Goal: Task Accomplishment & Management: Manage account settings

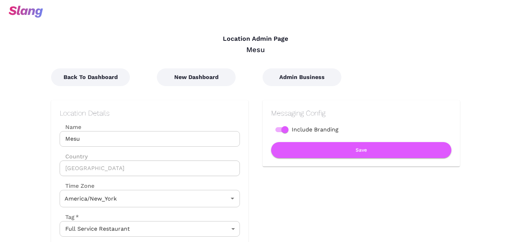
type input "Eastern Time"
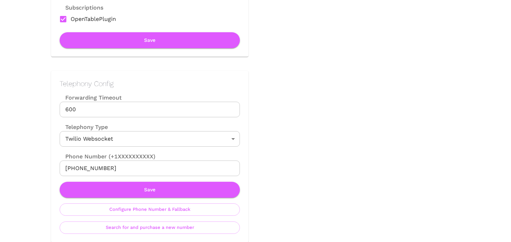
scroll to position [274, 0]
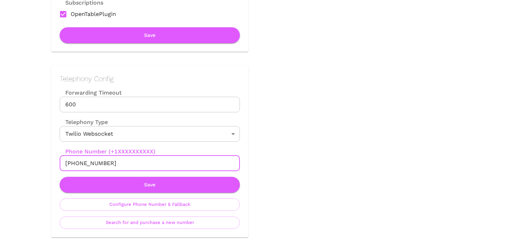
drag, startPoint x: 72, startPoint y: 164, endPoint x: 127, endPoint y: 165, distance: 55.4
click at [127, 165] on input "+18542695462" at bounding box center [150, 164] width 180 height 16
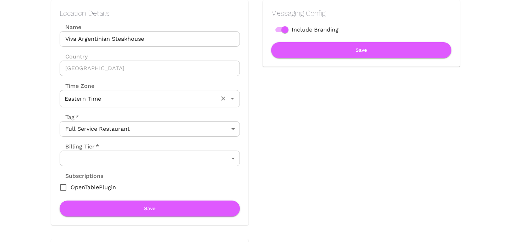
scroll to position [101, 0]
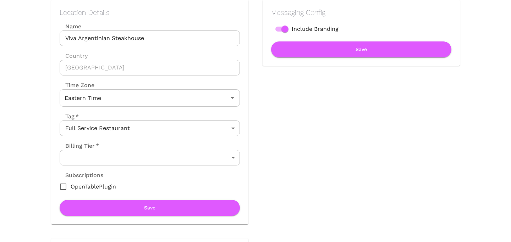
click at [127, 142] on body "Location Admin Page Viva Argentinian Steakhouse Back To Dashboard New Dashboard…" at bounding box center [255, 20] width 511 height 242
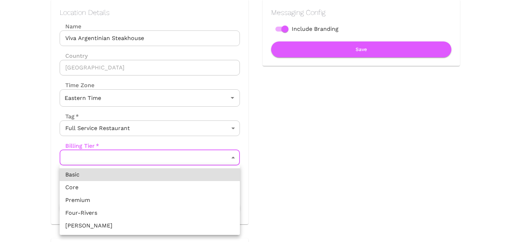
click at [127, 204] on li "Premium" at bounding box center [150, 200] width 180 height 13
type input "Premium"
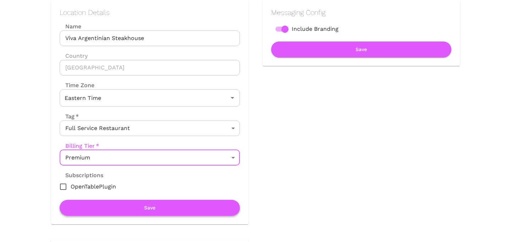
click at [138, 211] on button "Save" at bounding box center [150, 208] width 180 height 16
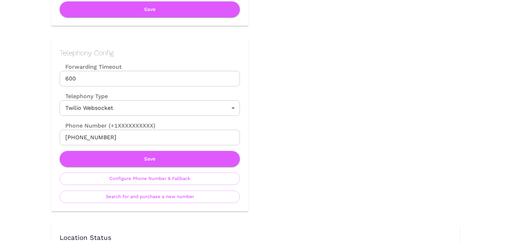
scroll to position [0, 0]
